Goal: Task Accomplishment & Management: Use online tool/utility

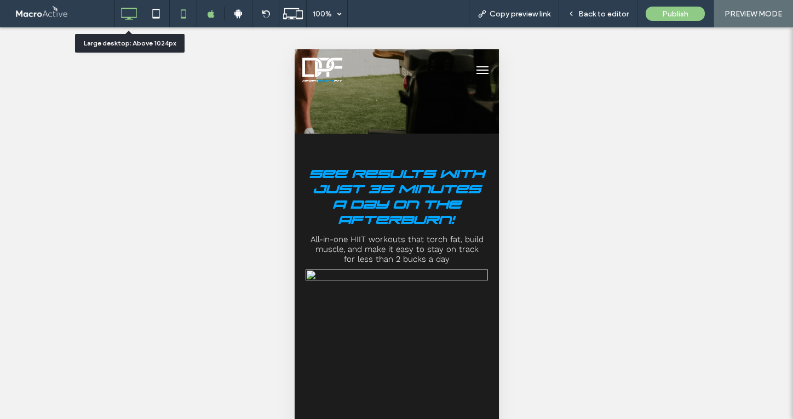
click at [131, 13] on icon at bounding box center [129, 14] width 22 height 22
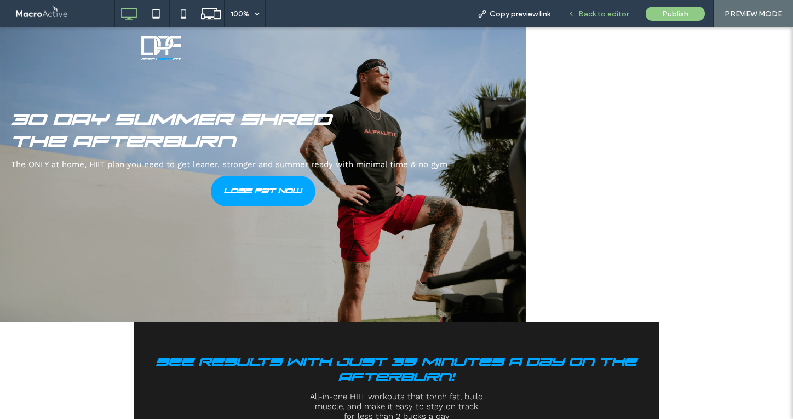
click at [611, 11] on span "Back to editor" at bounding box center [603, 13] width 50 height 9
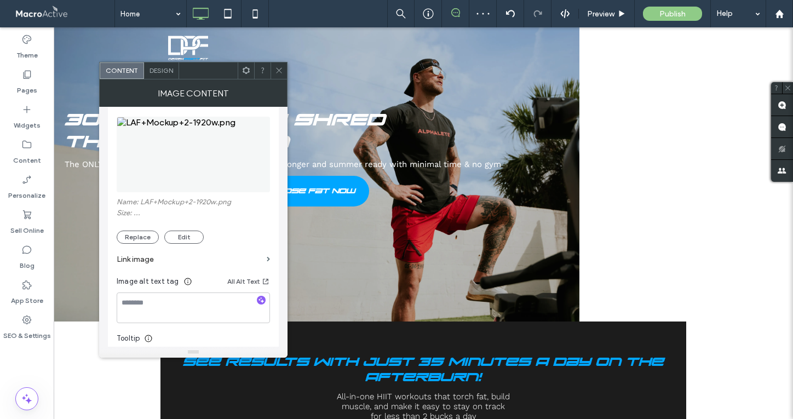
scroll to position [126, 0]
click at [146, 237] on button "Replace" at bounding box center [138, 235] width 42 height 13
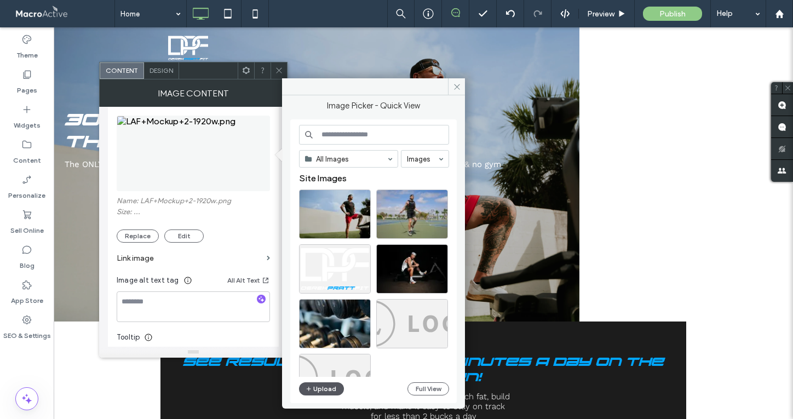
click at [324, 389] on button "Upload" at bounding box center [321, 388] width 45 height 13
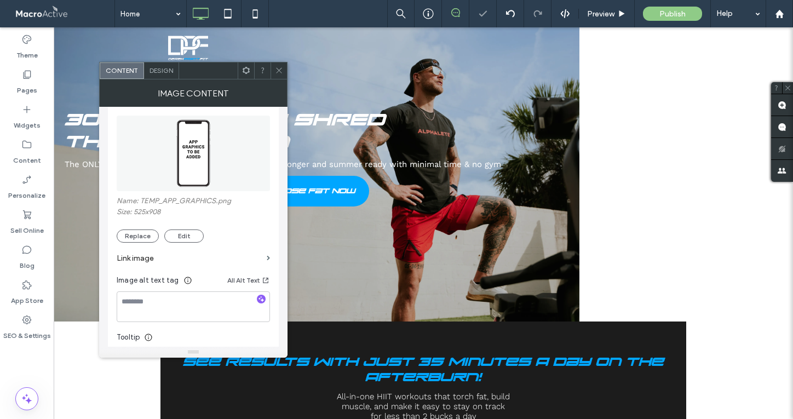
click at [278, 69] on use at bounding box center [278, 70] width 5 height 5
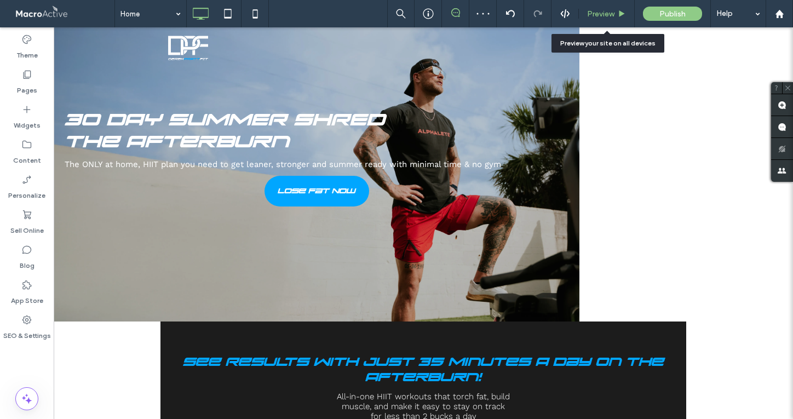
click at [601, 16] on span "Preview" at bounding box center [600, 13] width 27 height 9
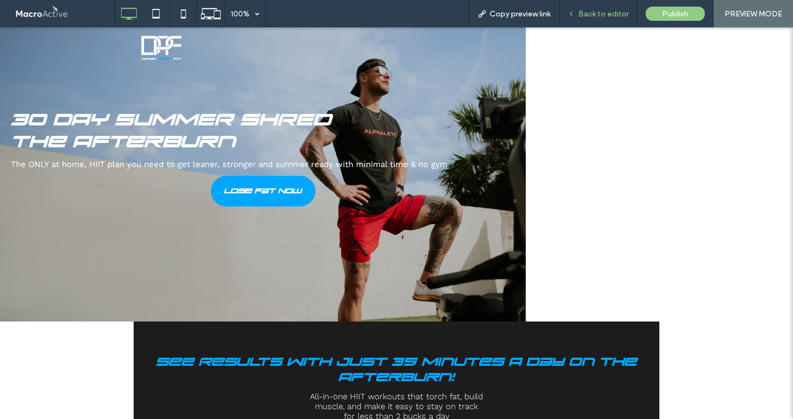
click at [601, 16] on span "Back to editor" at bounding box center [603, 13] width 50 height 9
